Goal: Obtain resource: Download file/media

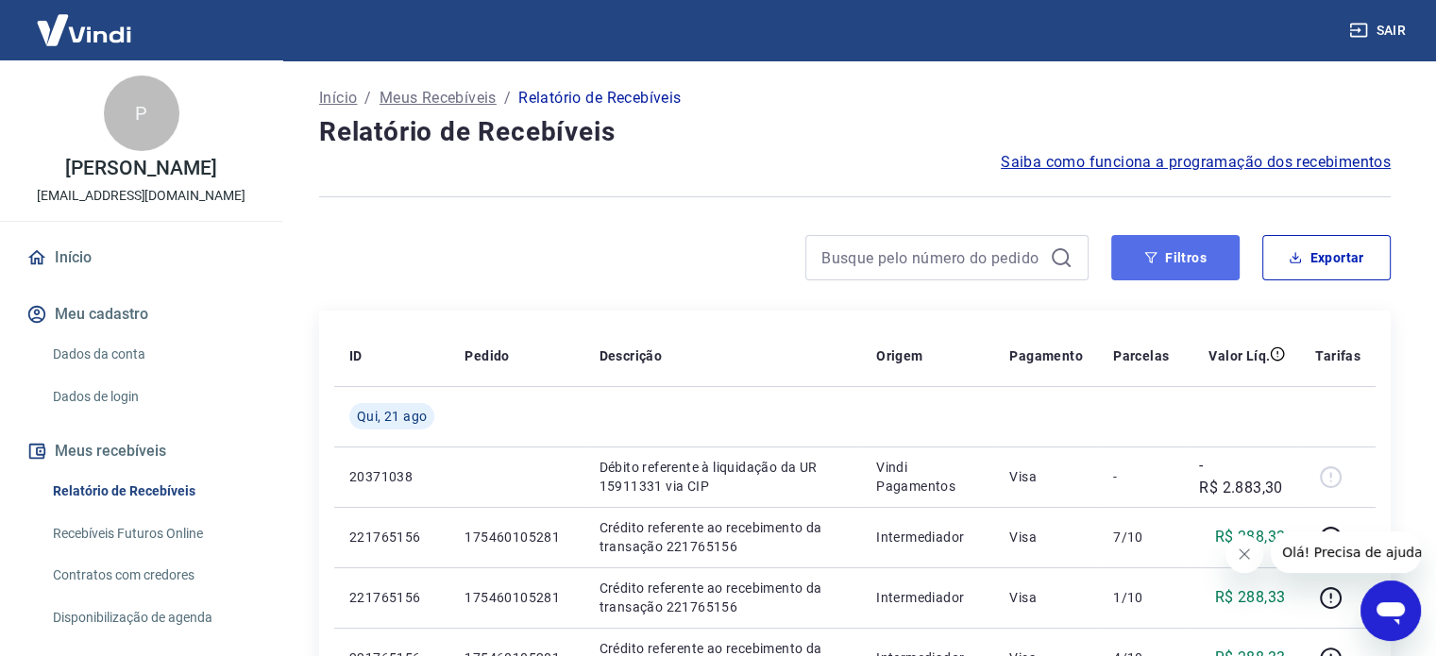
click at [1162, 253] on button "Filtros" at bounding box center [1175, 257] width 128 height 45
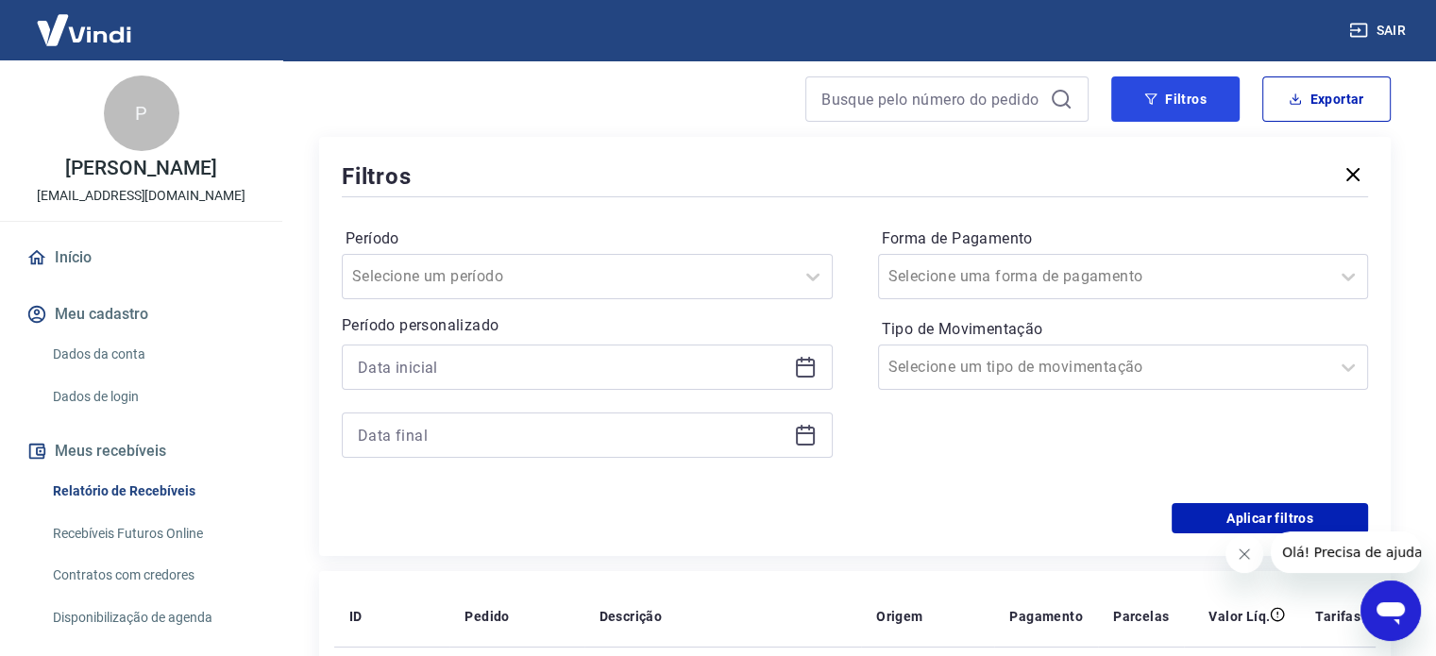
scroll to position [161, 0]
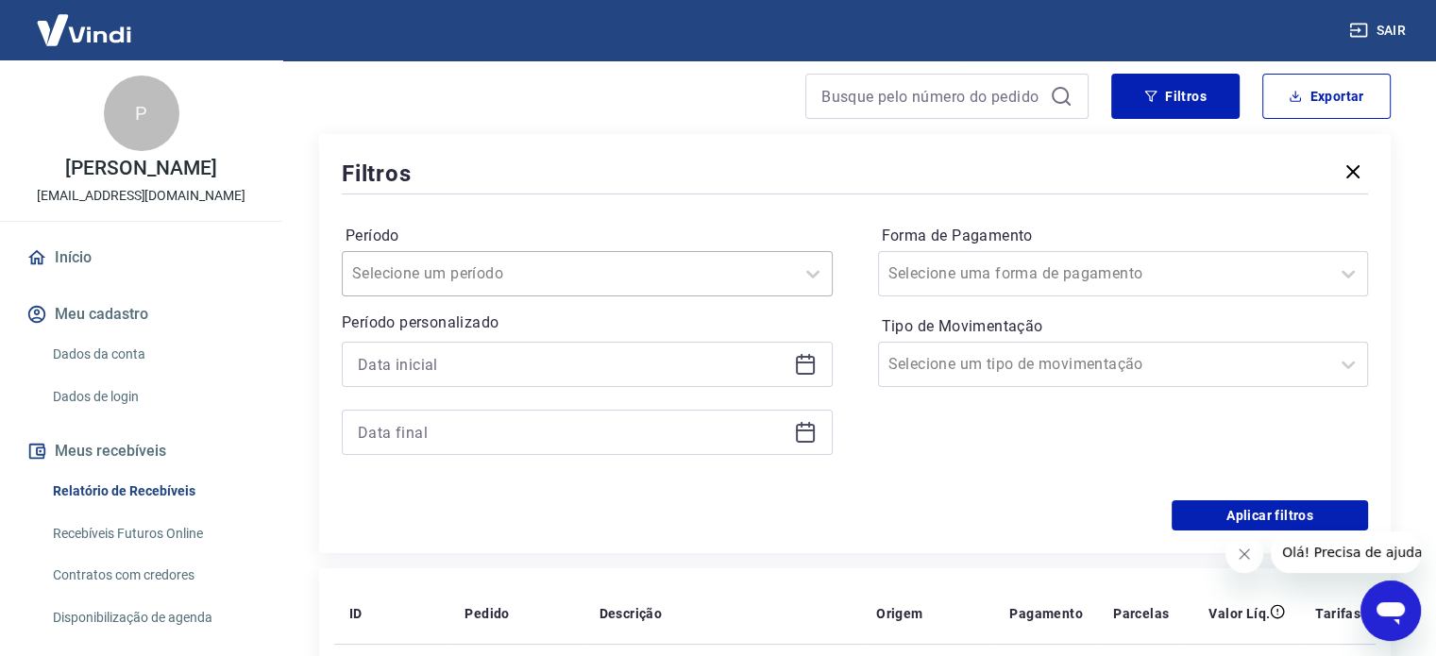
click at [772, 273] on div at bounding box center [568, 274] width 432 height 26
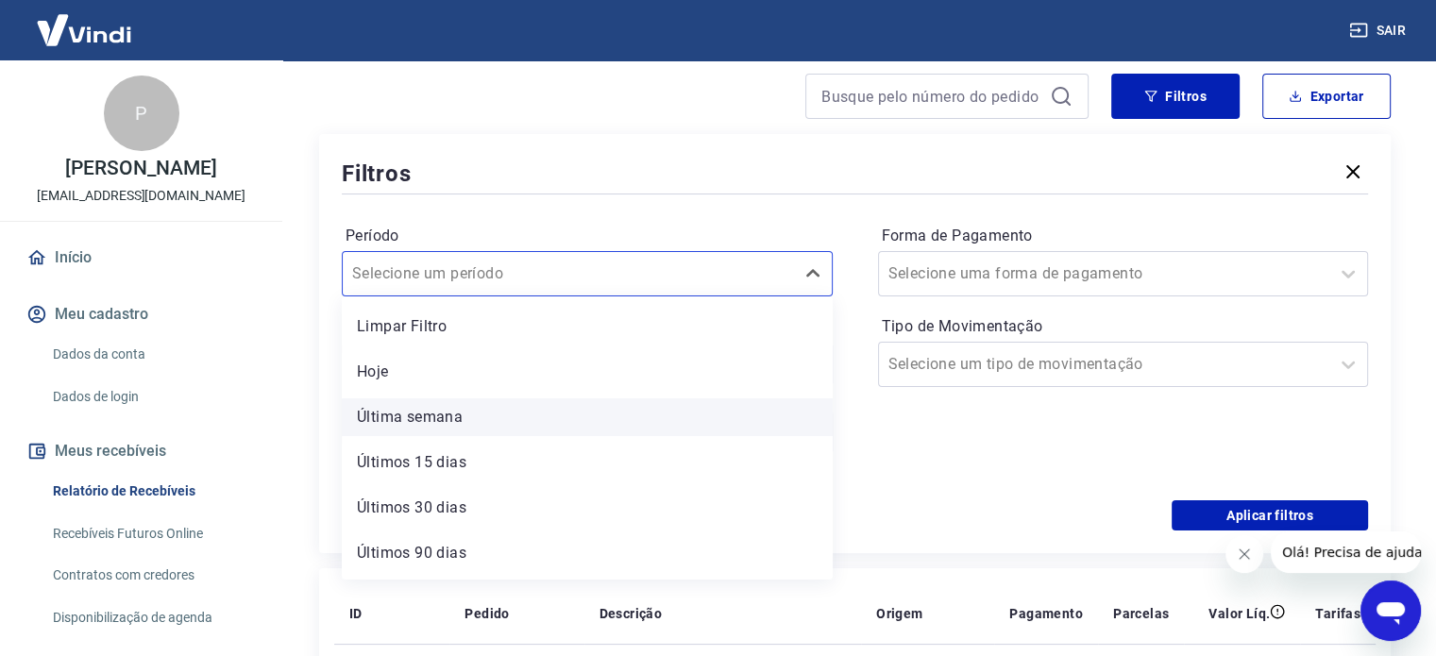
scroll to position [42, 0]
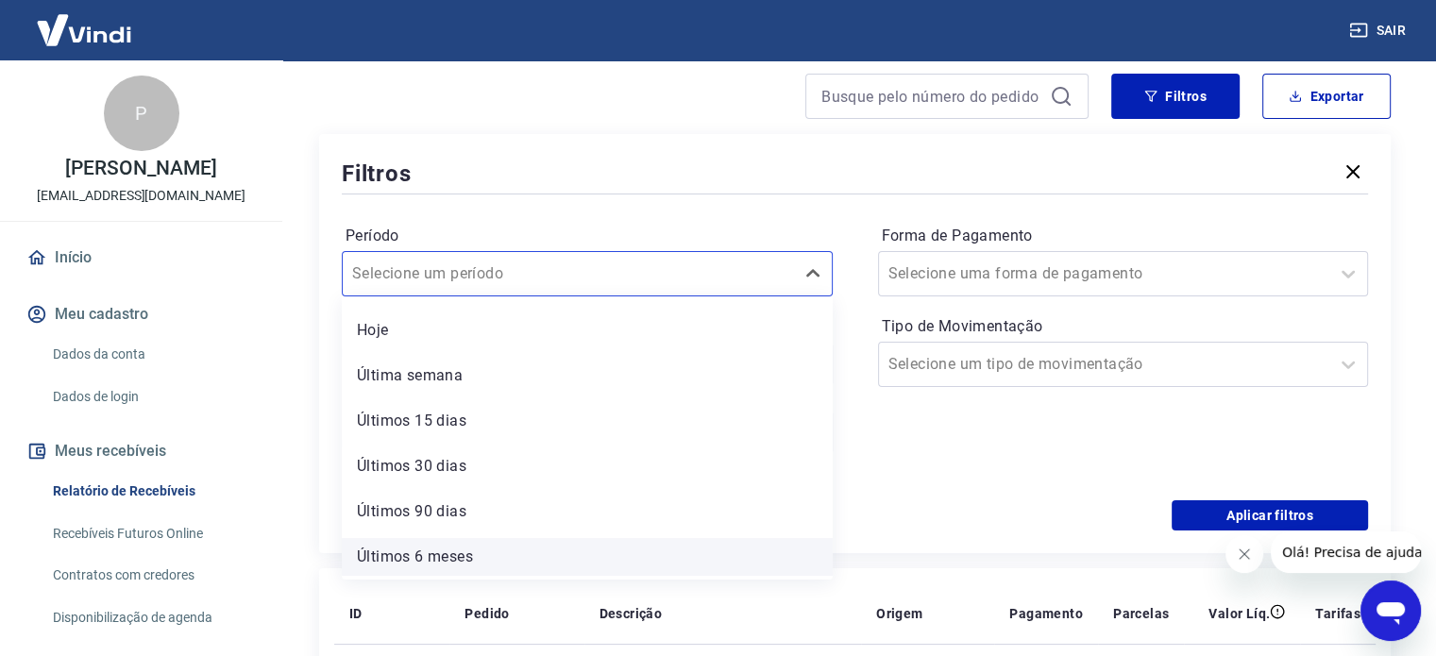
click at [449, 555] on div "Últimos 6 meses" at bounding box center [587, 557] width 491 height 38
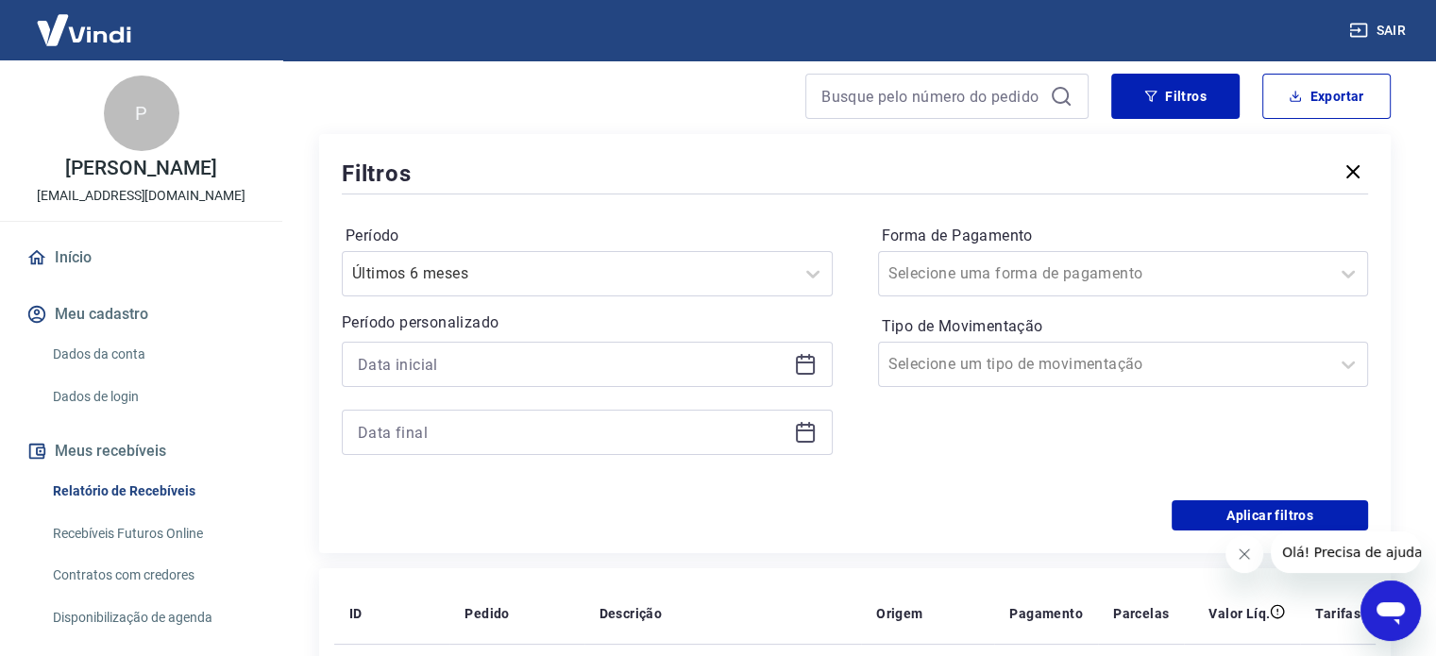
click at [782, 209] on div "Período Últimos 6 meses Período personalizado Forma de Pagamento Selecione uma …" at bounding box center [855, 349] width 1026 height 302
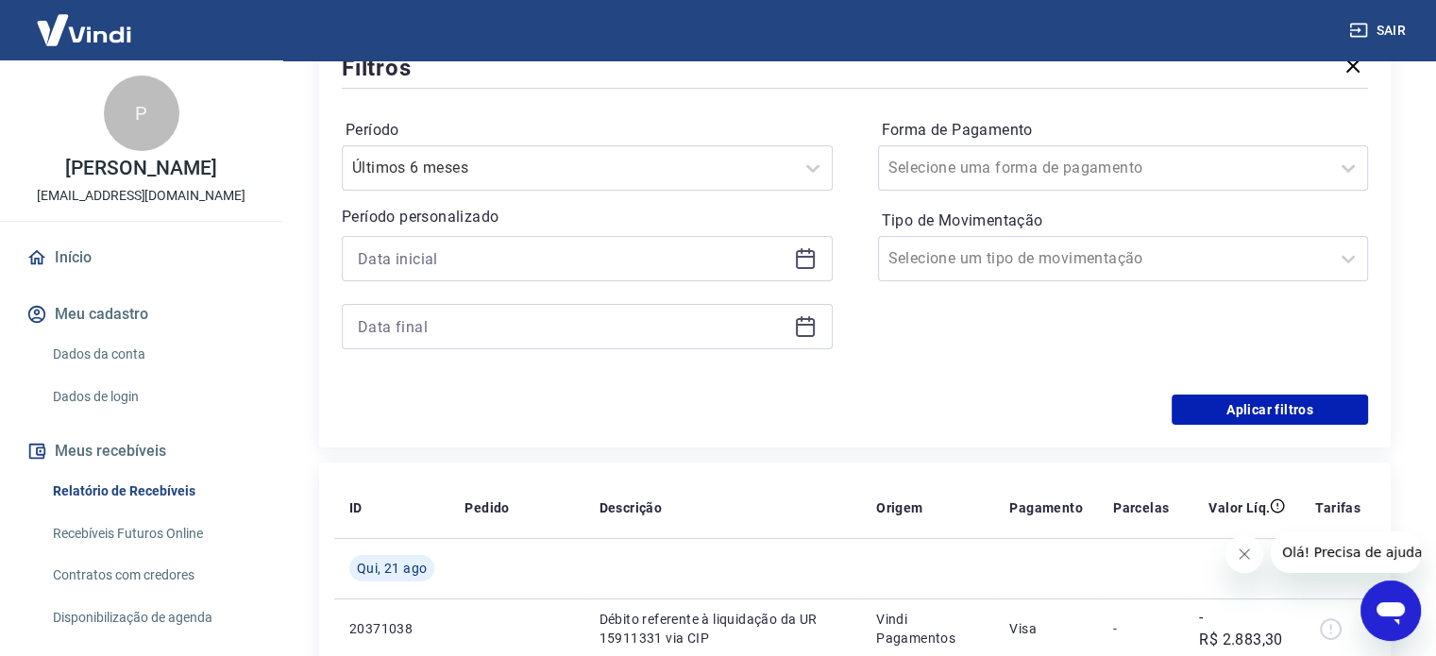
click at [807, 253] on icon at bounding box center [805, 258] width 23 height 23
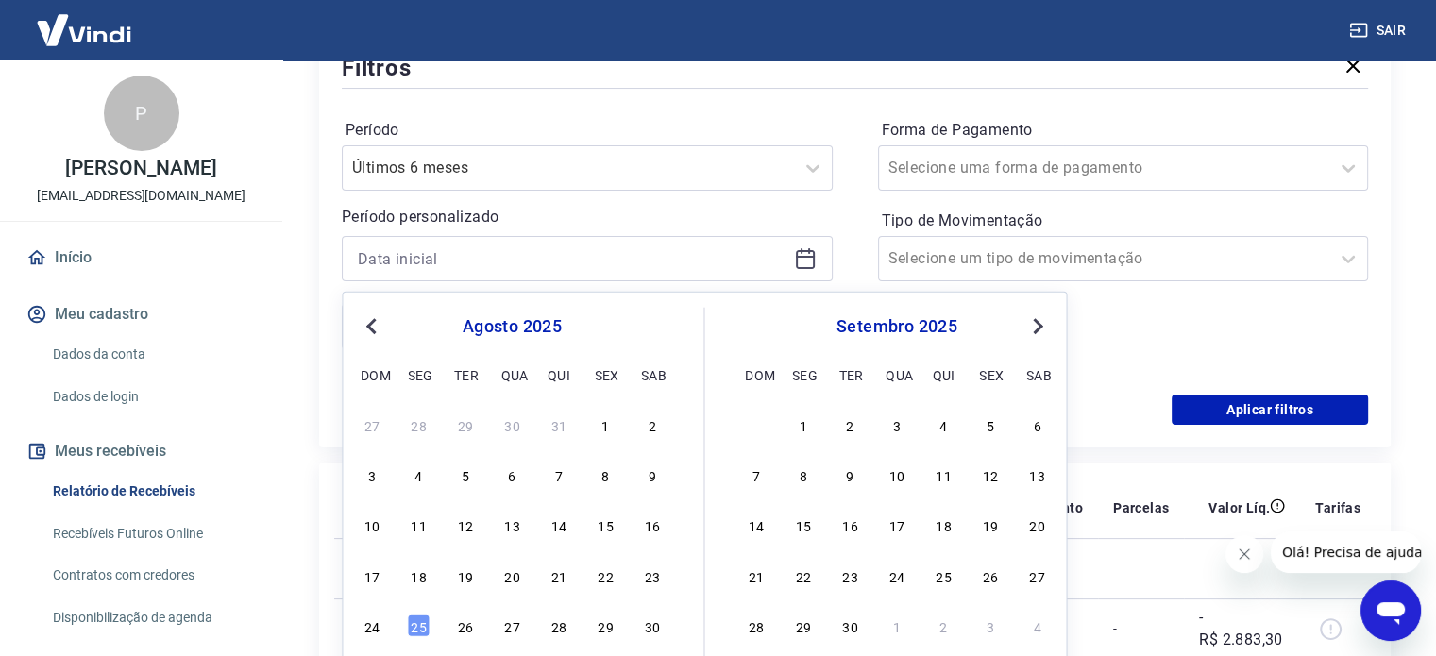
click at [373, 329] on span "Previous Month" at bounding box center [373, 325] width 0 height 22
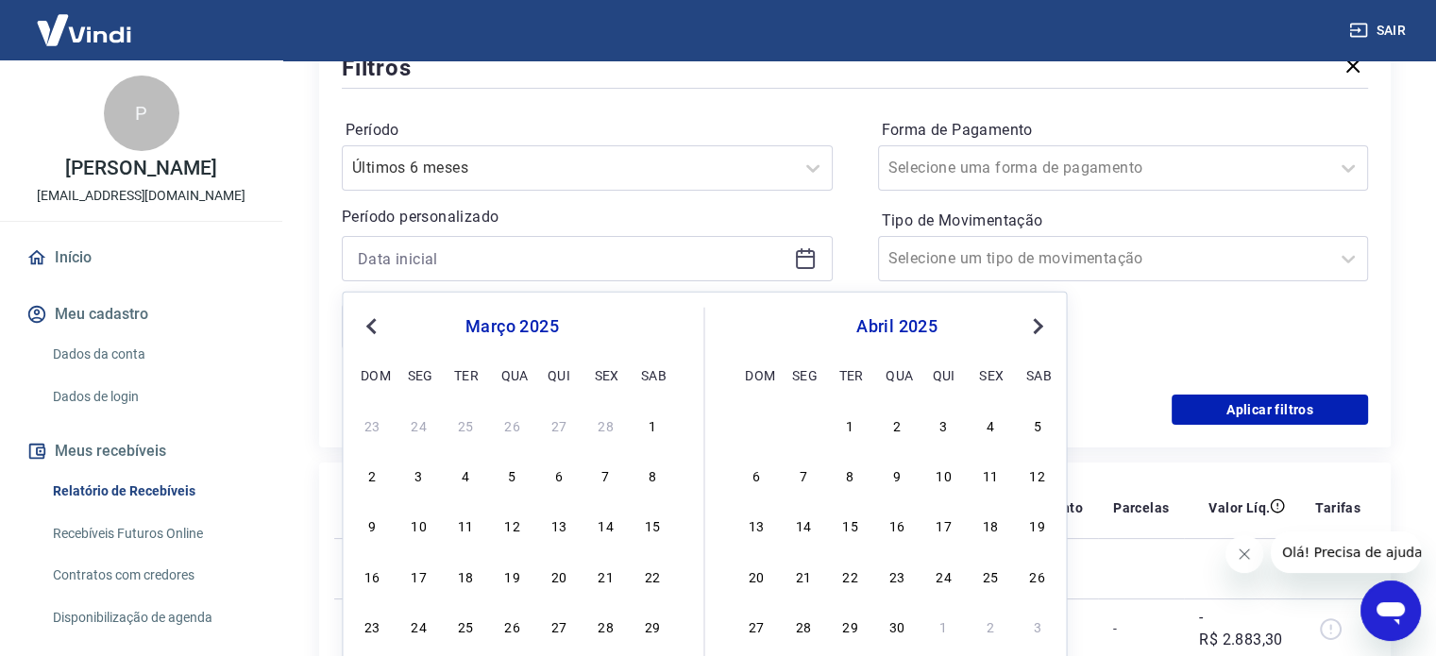
click at [373, 329] on span "Previous Month" at bounding box center [373, 325] width 0 height 22
click at [514, 422] on div "1" at bounding box center [511, 424] width 23 height 23
type input "[DATE]"
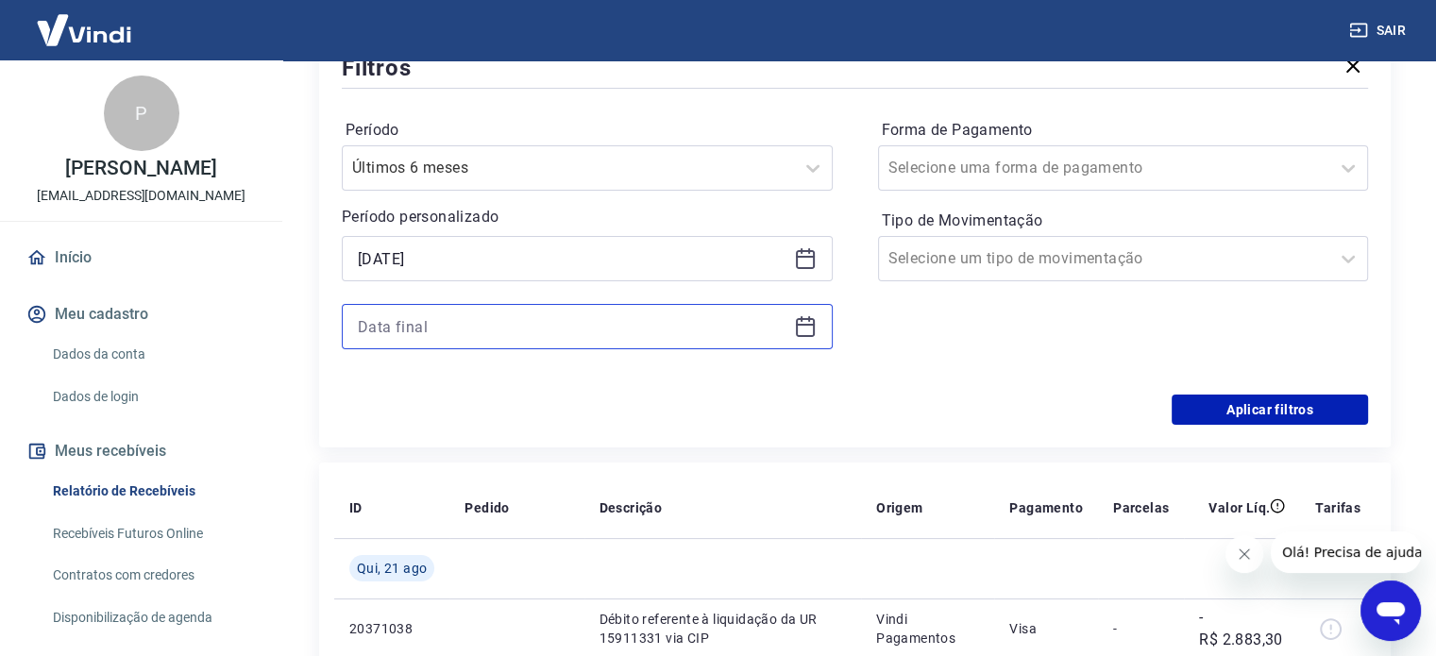
click at [521, 332] on input at bounding box center [572, 326] width 429 height 28
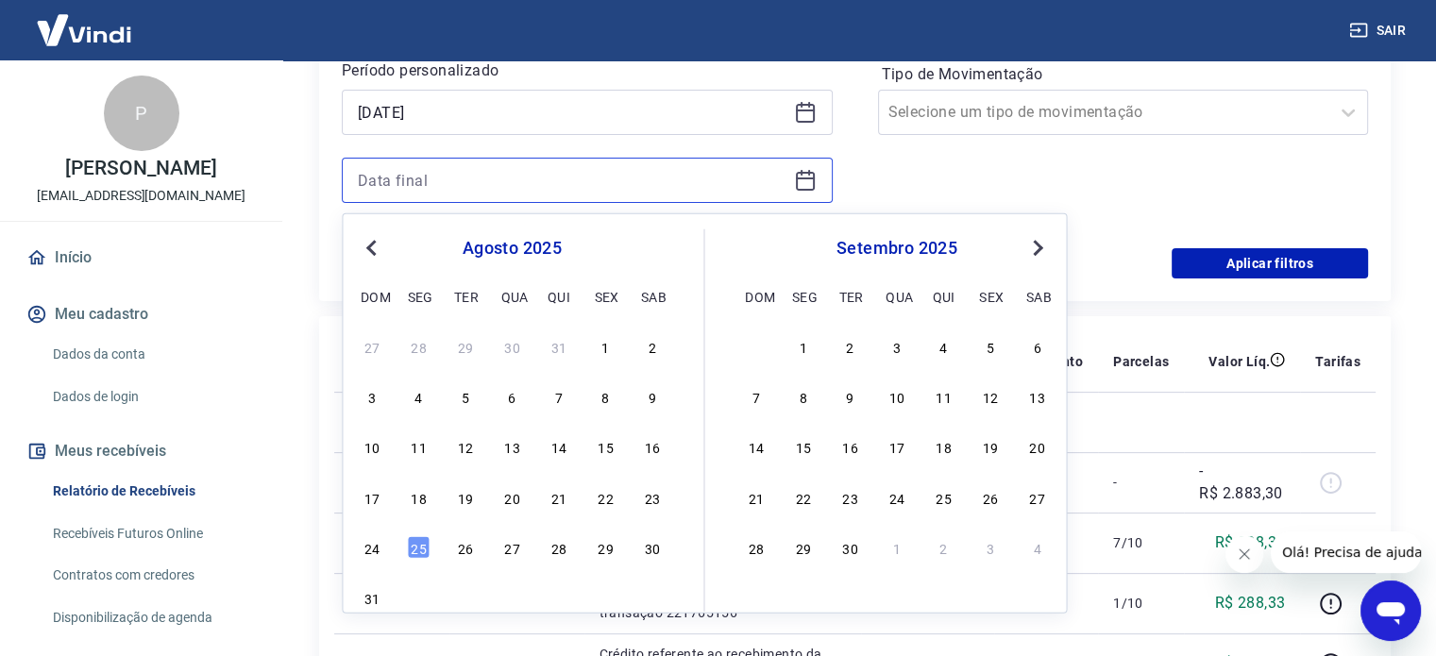
scroll to position [414, 0]
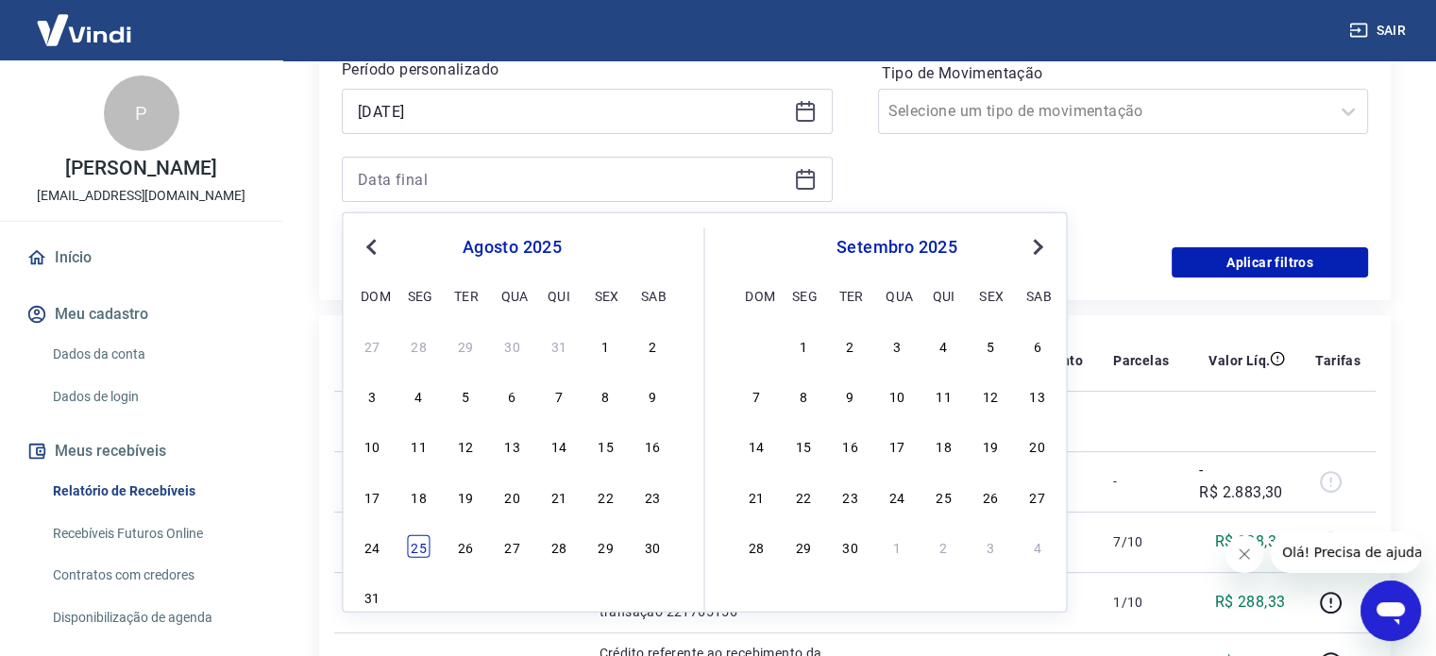
click at [417, 554] on div "25" at bounding box center [419, 546] width 23 height 23
type input "[DATE]"
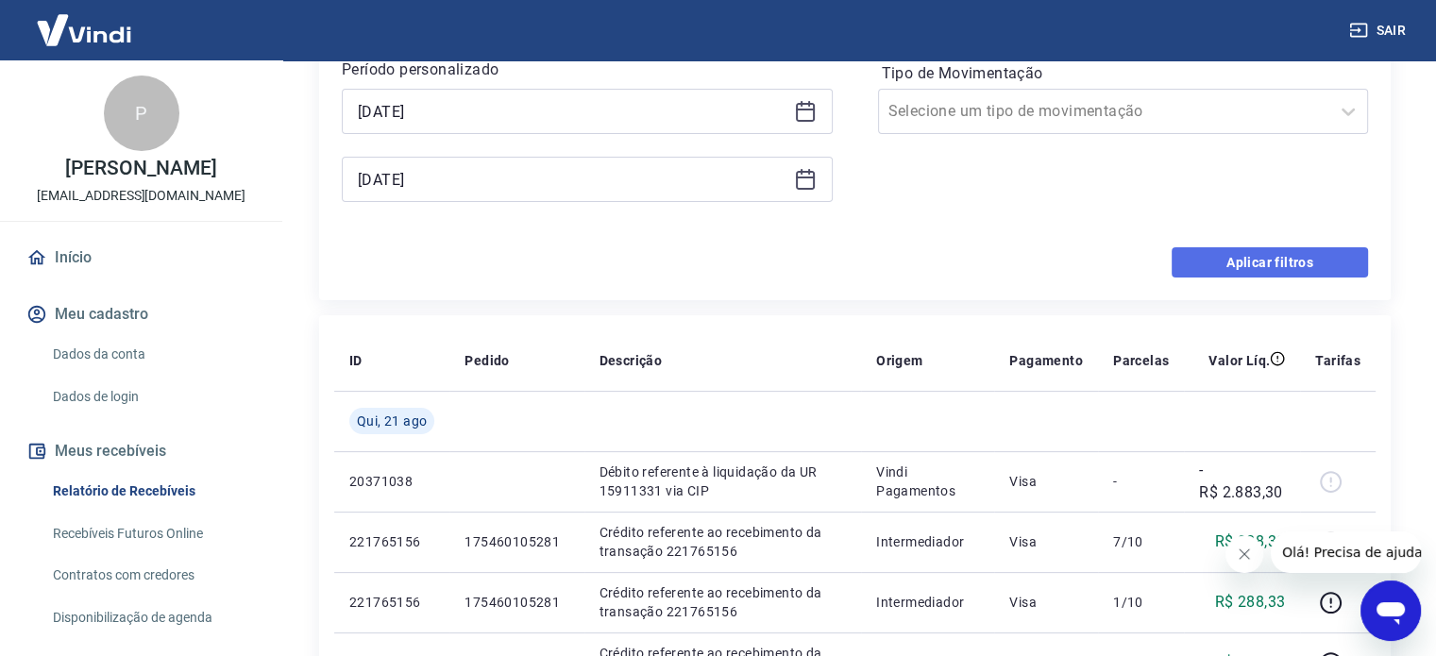
click at [1280, 263] on button "Aplicar filtros" at bounding box center [1269, 262] width 196 height 30
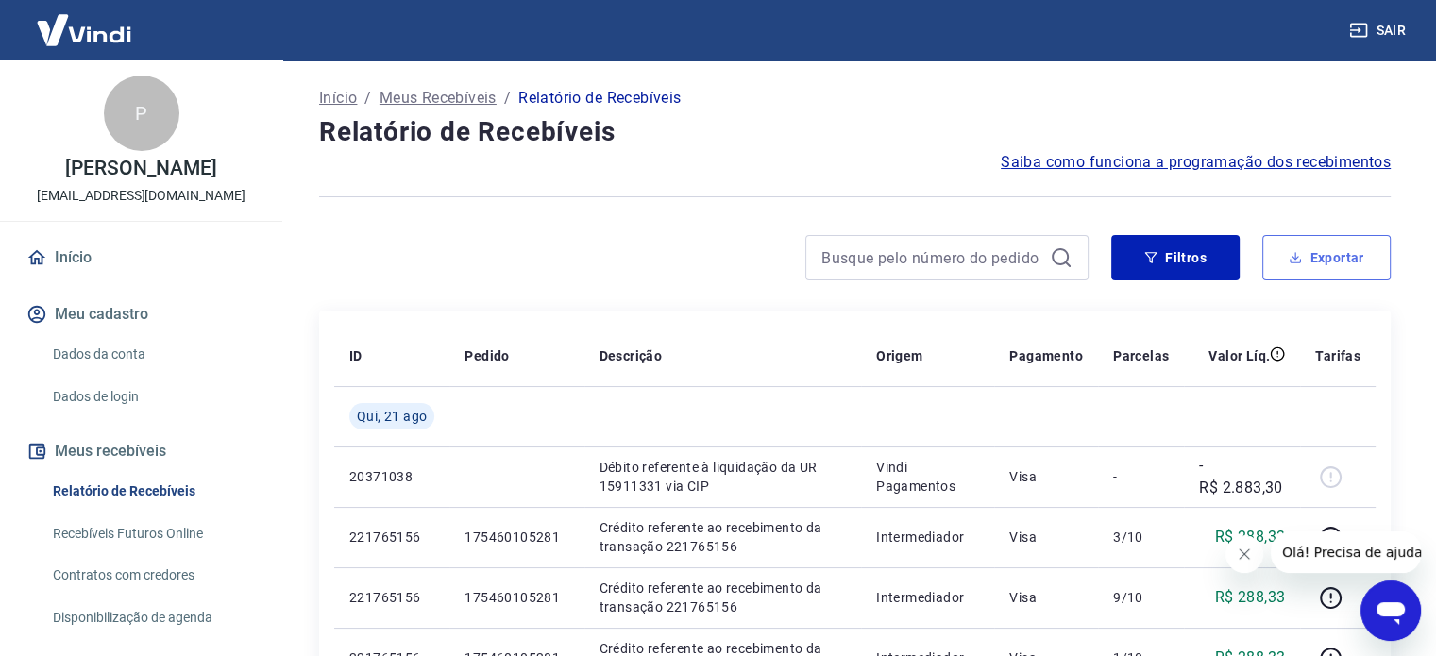
click at [1306, 260] on button "Exportar" at bounding box center [1326, 257] width 128 height 45
type input "[DATE]"
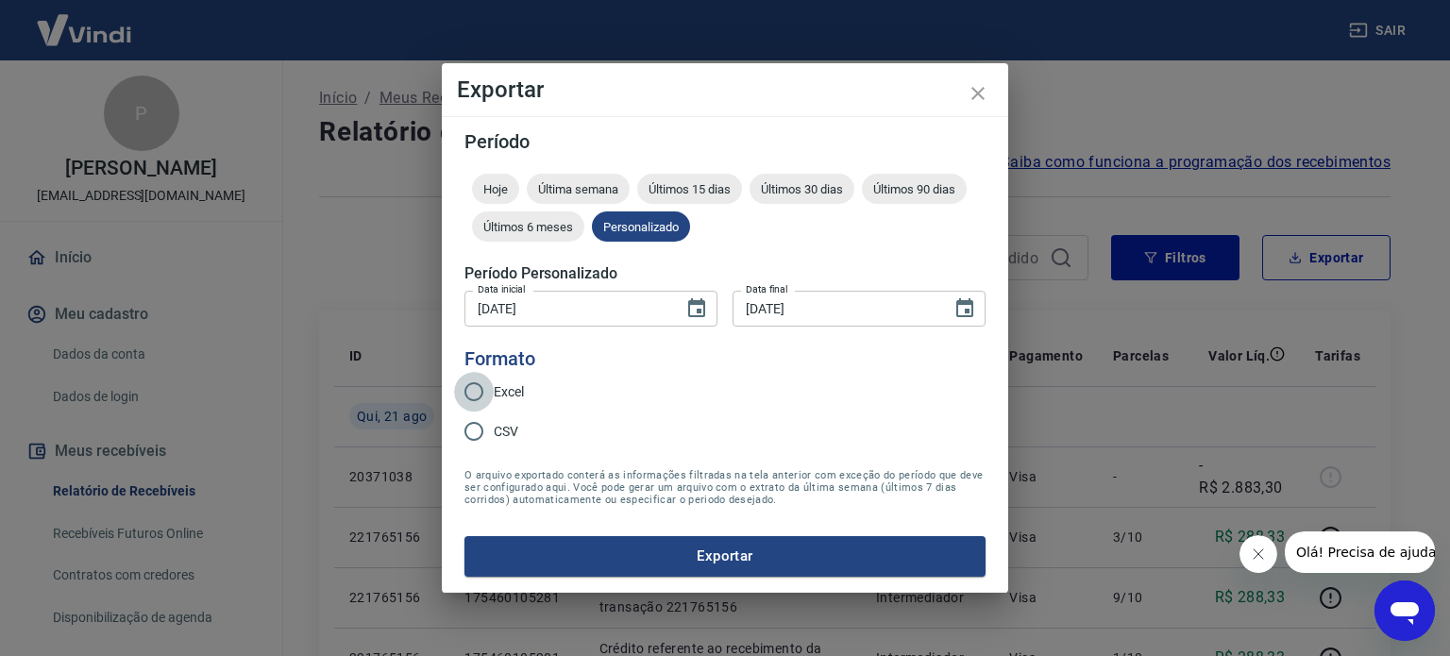
click at [480, 391] on input "Excel" at bounding box center [474, 392] width 40 height 40
radio input "true"
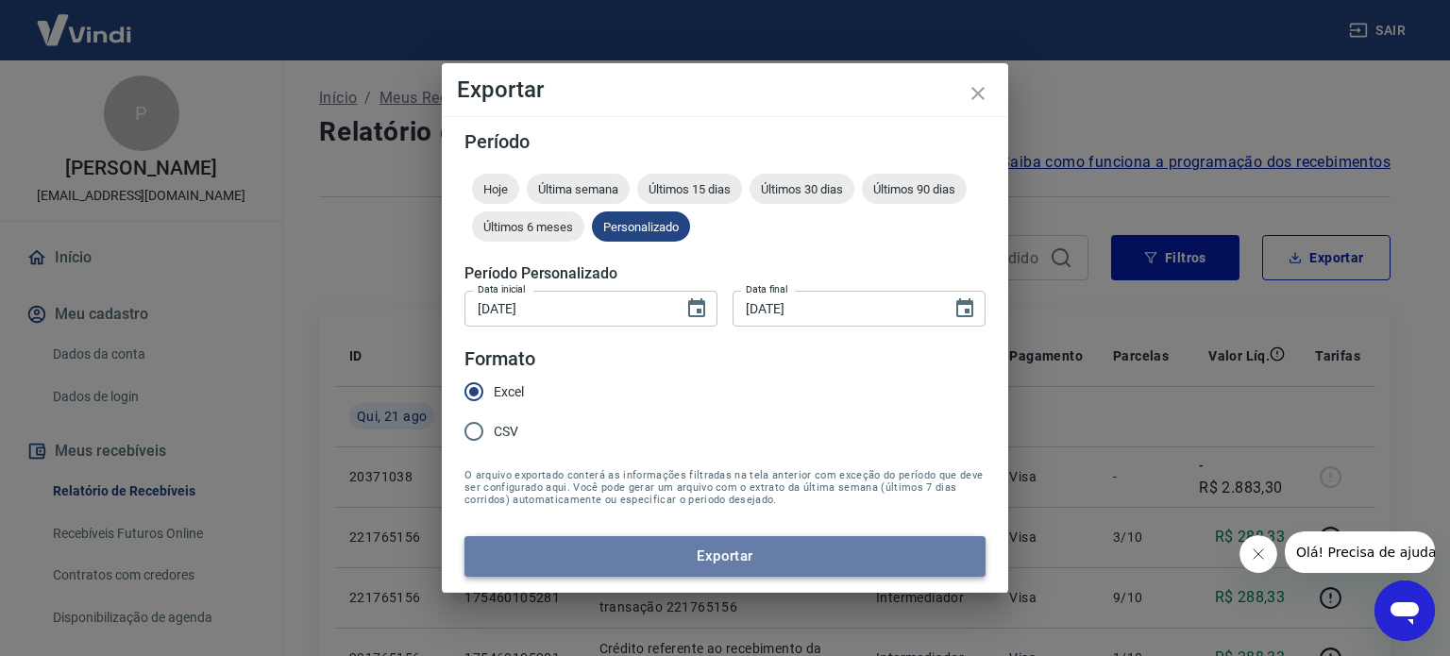
click at [721, 562] on button "Exportar" at bounding box center [724, 556] width 521 height 40
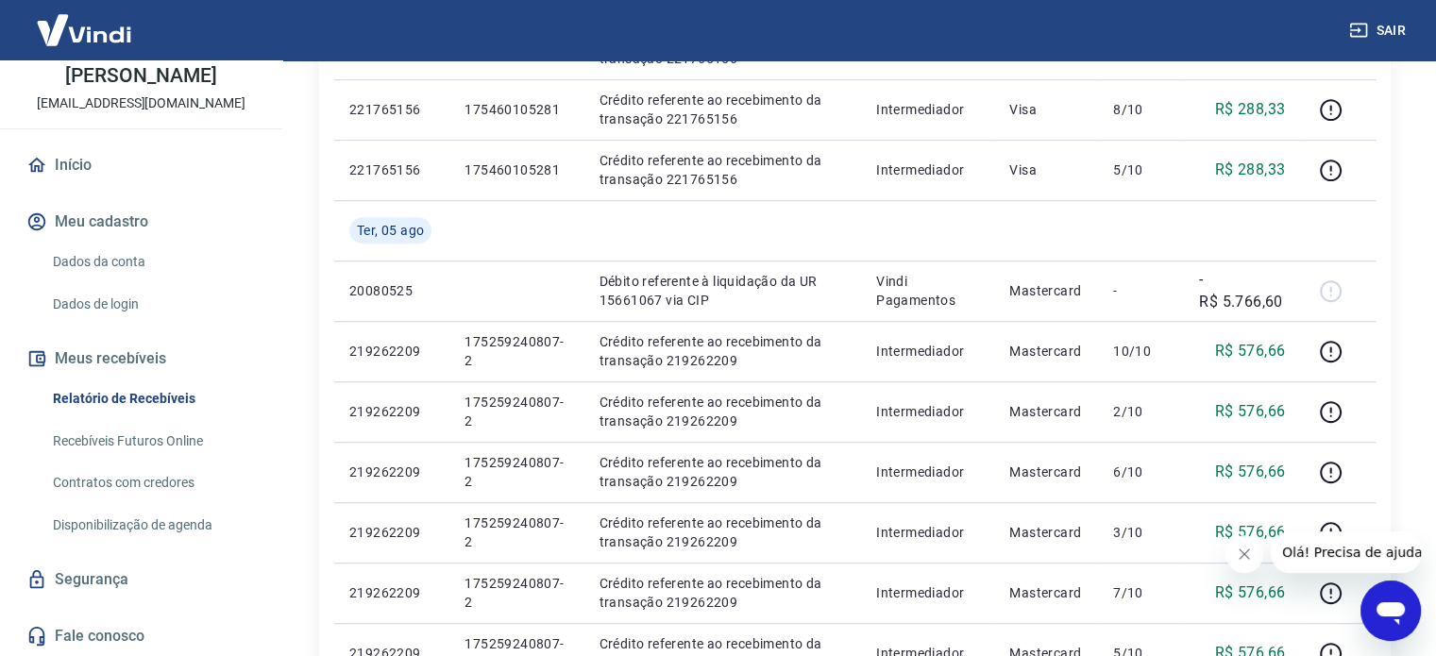
scroll to position [877, 0]
